Goal: Task Accomplishment & Management: Manage account settings

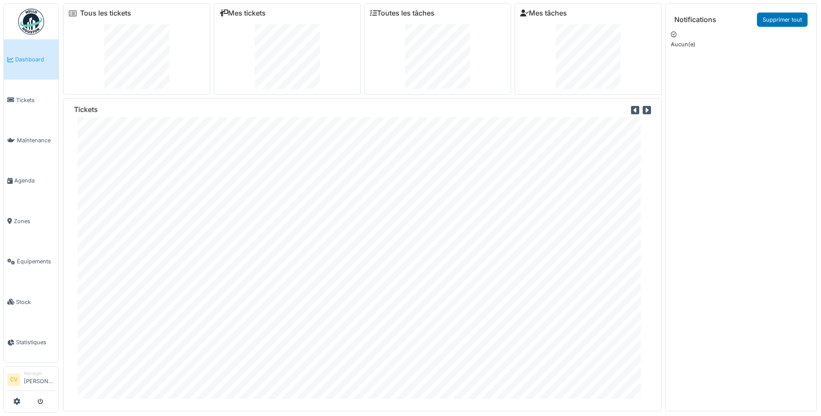
click at [26, 18] on img at bounding box center [31, 22] width 26 height 26
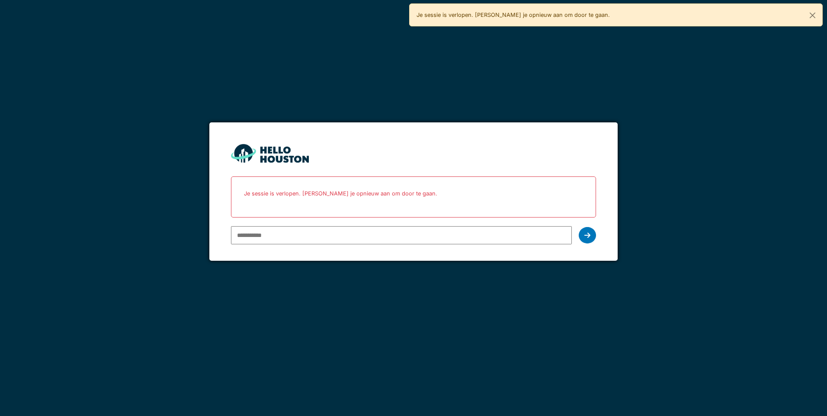
click at [393, 234] on input "email" at bounding box center [401, 235] width 341 height 18
type input "**********"
click at [589, 235] on icon at bounding box center [588, 235] width 6 height 7
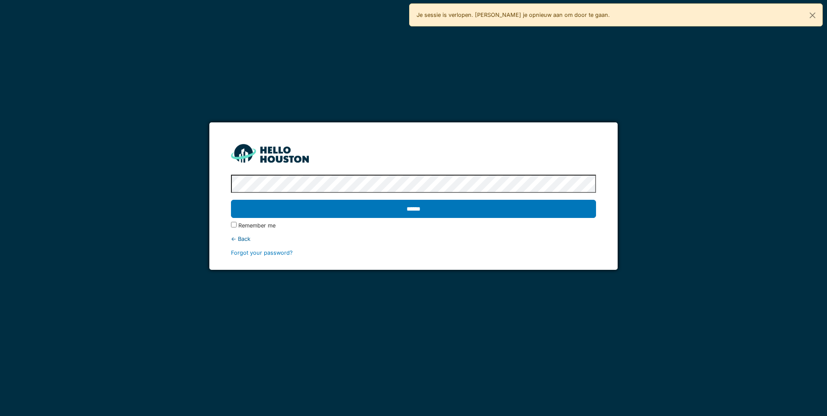
click at [231, 200] on input "******" at bounding box center [413, 209] width 365 height 18
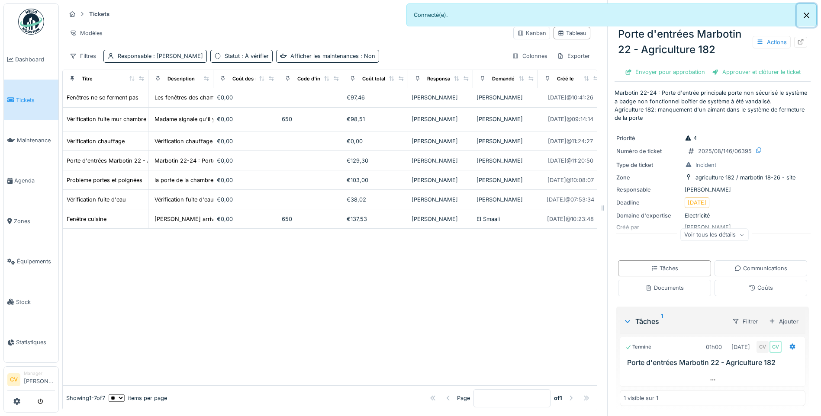
click at [806, 19] on button "Close" at bounding box center [806, 15] width 19 height 23
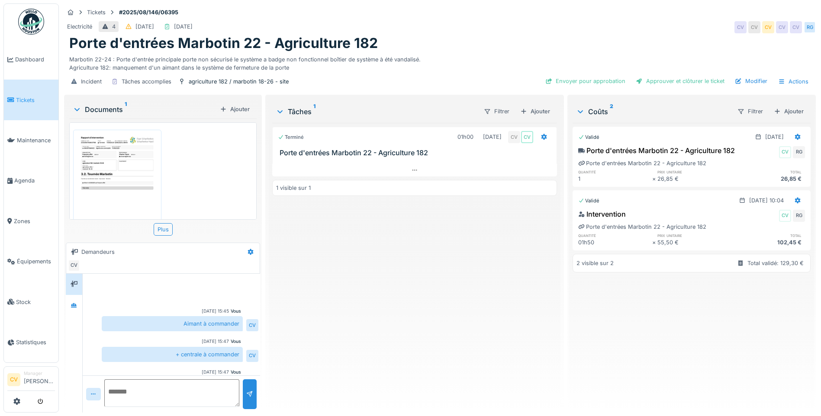
scroll to position [21, 0]
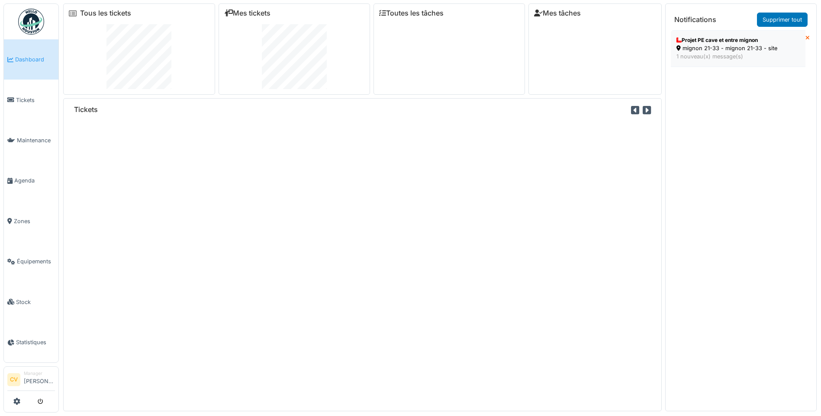
click at [738, 49] on div "mignon 21-33 - mignon 21-33 - site" at bounding box center [737, 48] width 123 height 8
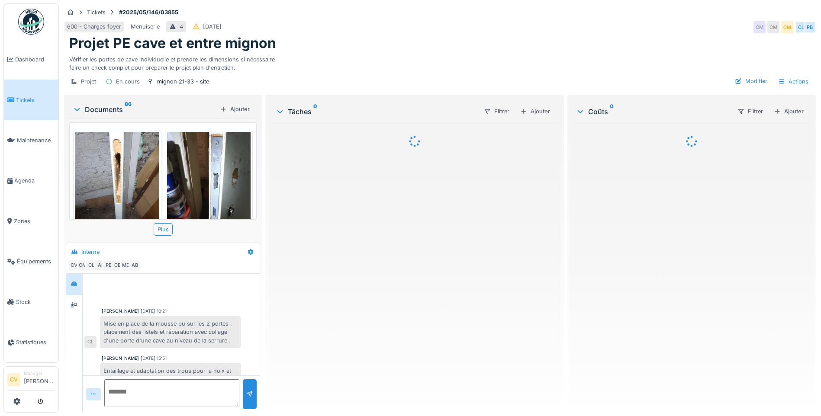
scroll to position [401, 0]
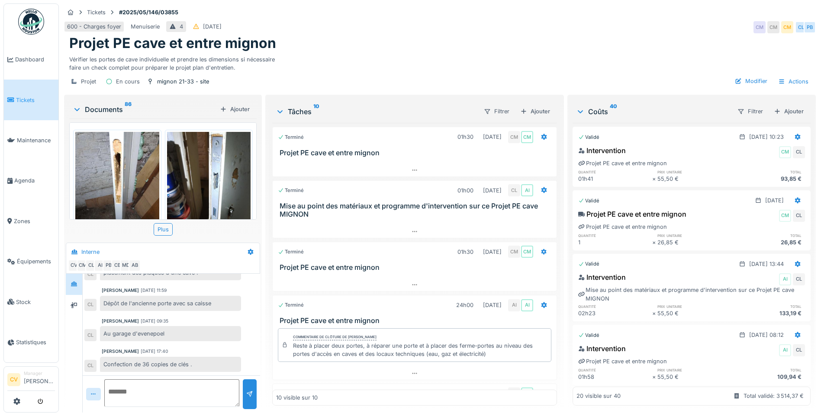
click at [443, 45] on div "Projet PE cave et entre mignon" at bounding box center [439, 43] width 741 height 16
click at [32, 27] on img at bounding box center [31, 22] width 26 height 26
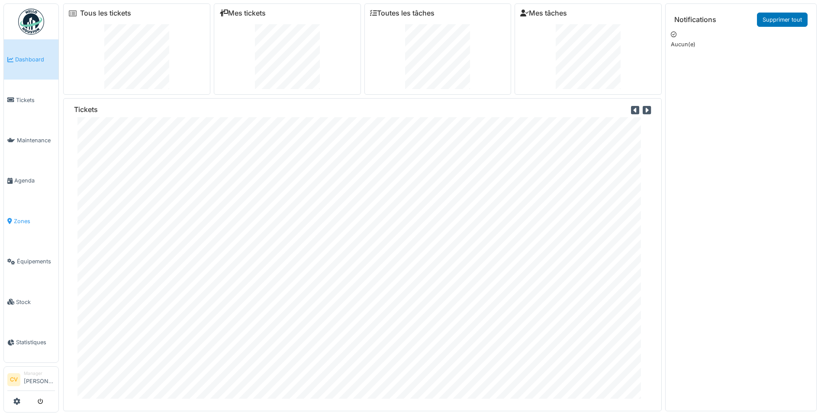
click at [15, 219] on span "Zones" at bounding box center [34, 221] width 41 height 8
